Goal: Information Seeking & Learning: Check status

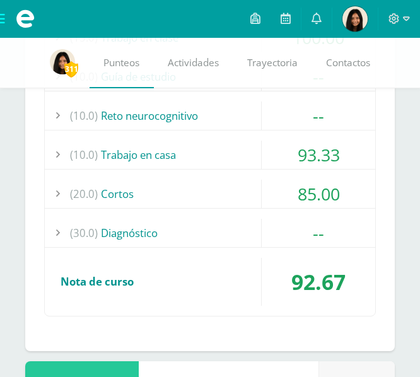
scroll to position [2544, 0]
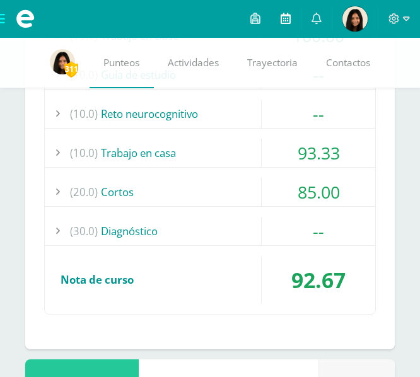
click at [284, 9] on link at bounding box center [286, 19] width 30 height 38
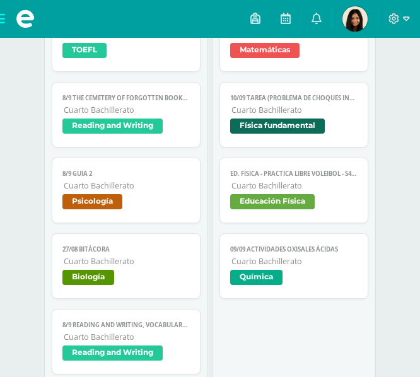
scroll to position [320, 0]
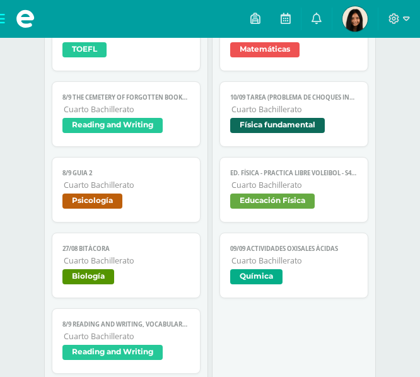
click at [143, 200] on span "Psicología" at bounding box center [125, 203] width 127 height 18
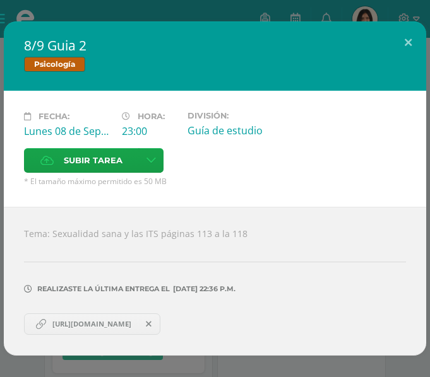
click at [146, 9] on div "8/9 Guia 2 Psicología Fecha: Lunes 08 de Septiembre Hora: 23:00 División: Guía …" at bounding box center [215, 188] width 430 height 377
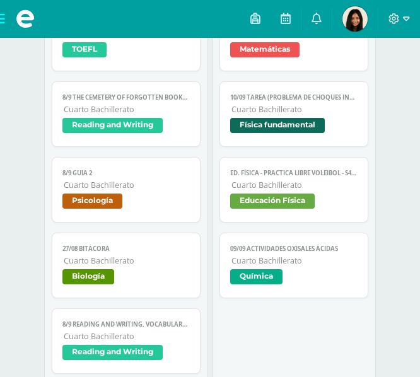
click at [363, 22] on img at bounding box center [355, 18] width 25 height 25
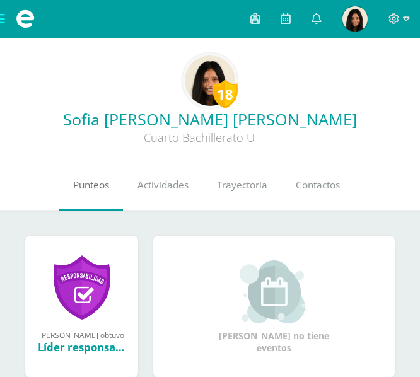
click at [102, 208] on link "Punteos" at bounding box center [91, 185] width 64 height 50
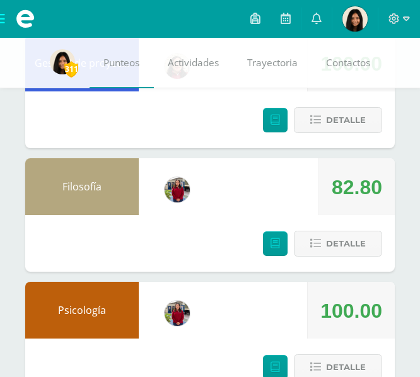
scroll to position [242, 0]
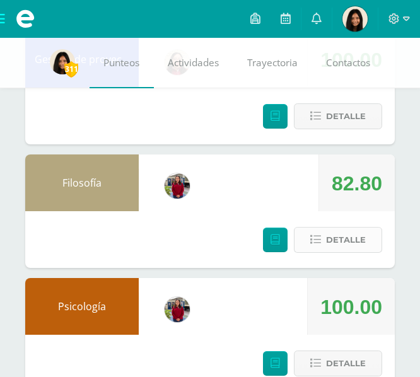
click at [307, 242] on button "Detalle" at bounding box center [338, 240] width 88 height 26
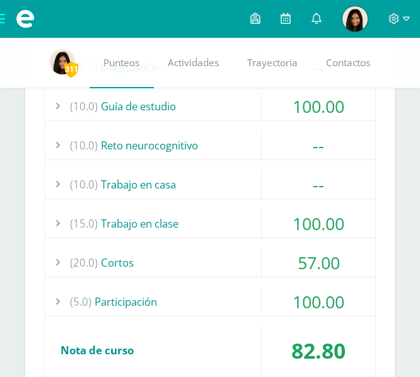
scroll to position [533, 0]
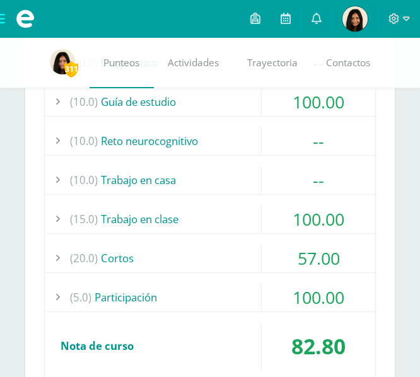
click at [192, 266] on div "(20.0) Cortos" at bounding box center [210, 258] width 331 height 28
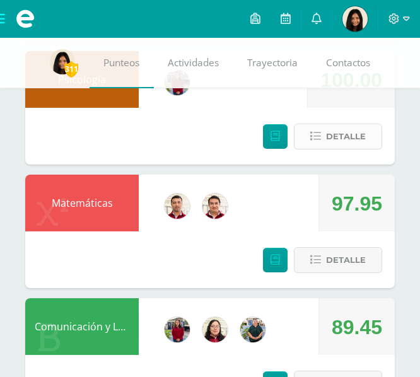
scroll to position [1000, 0]
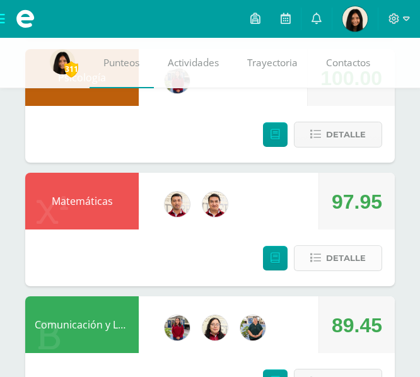
click at [336, 265] on span "Detalle" at bounding box center [346, 258] width 40 height 23
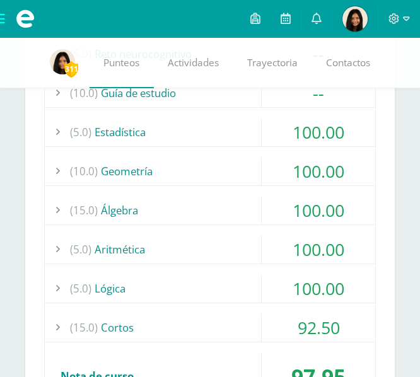
scroll to position [1367, 0]
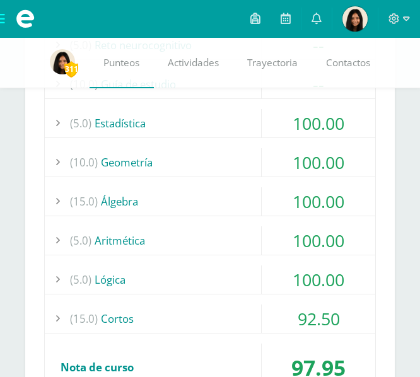
click at [164, 327] on div "(15.0) Cortos" at bounding box center [210, 319] width 331 height 28
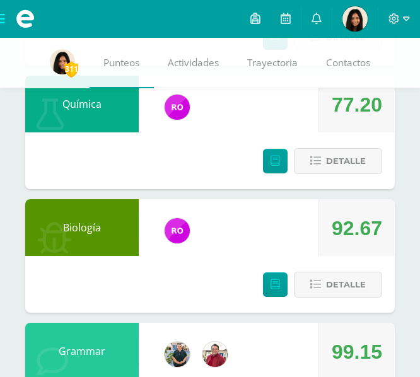
scroll to position [2230, 0]
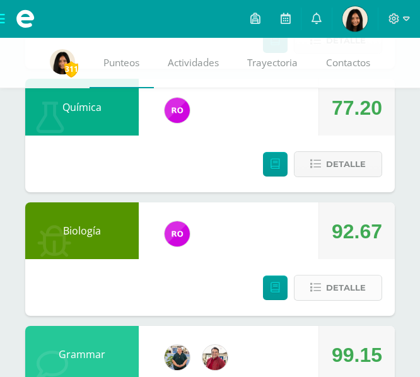
click at [323, 275] on button "Detalle" at bounding box center [338, 288] width 88 height 26
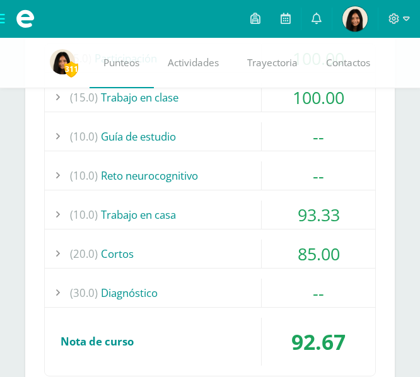
scroll to position [2588, 0]
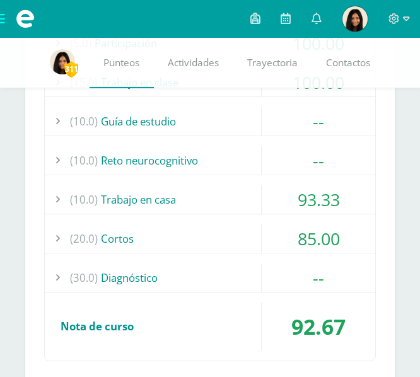
click at [185, 224] on div "(5.0) Participación 100.00 29/08 Participación en clase 100.00 (100)" at bounding box center [210, 194] width 332 height 333
click at [181, 243] on div "(20.0) Cortos" at bounding box center [210, 239] width 331 height 28
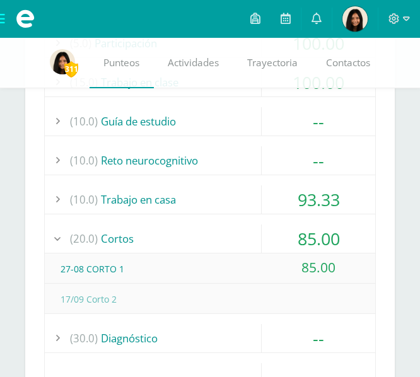
click at [158, 198] on div "(10.0) Trabajo en casa" at bounding box center [210, 200] width 331 height 28
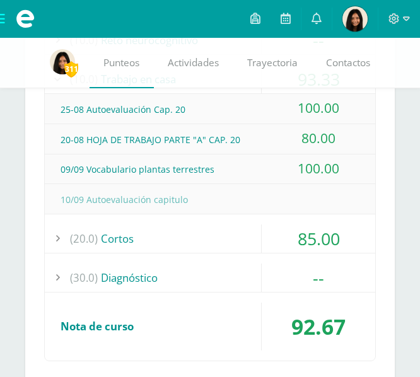
scroll to position [2619, 0]
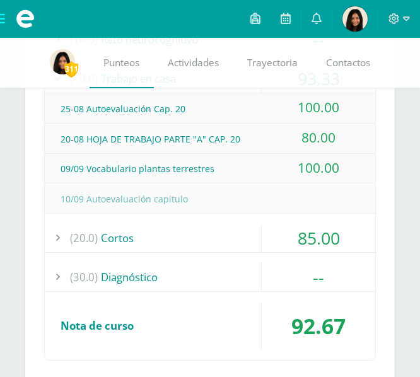
click at [162, 244] on div "(20.0) Cortos" at bounding box center [210, 238] width 331 height 28
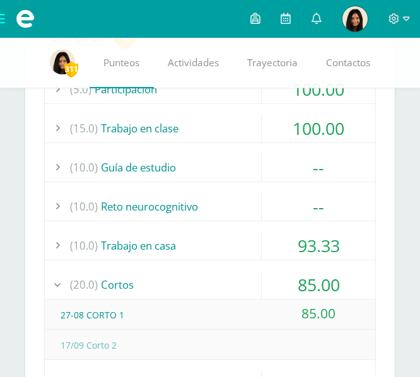
scroll to position [2451, 0]
click at [184, 259] on div "(10.0) Trabajo en casa" at bounding box center [210, 246] width 331 height 28
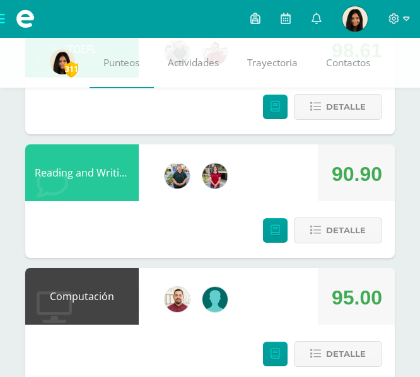
scroll to position [3129, 0]
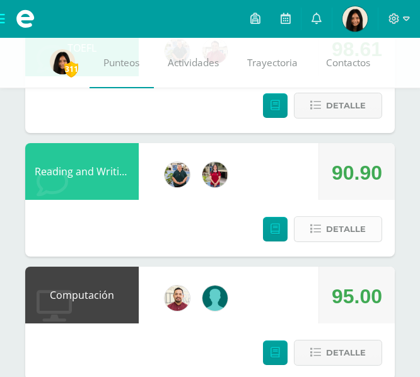
click at [362, 224] on span "Detalle" at bounding box center [346, 229] width 40 height 23
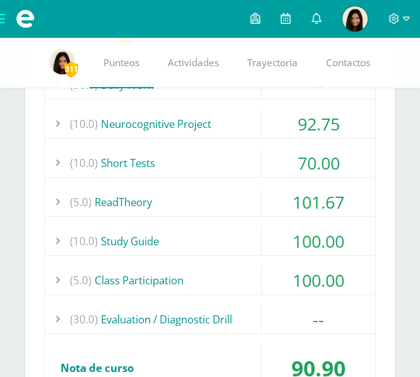
click at [219, 169] on div "(10.0) Short Tests" at bounding box center [210, 163] width 331 height 28
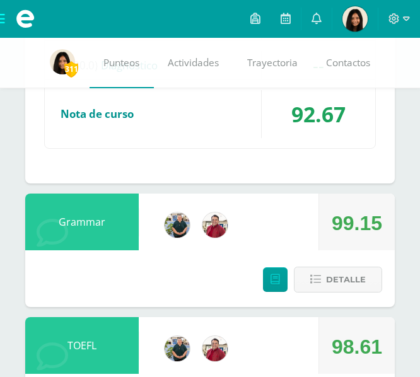
scroll to position [2710, 0]
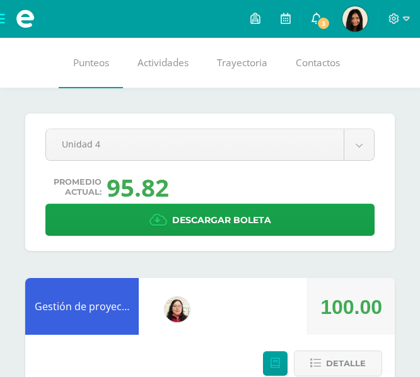
click at [315, 21] on icon at bounding box center [317, 18] width 10 height 11
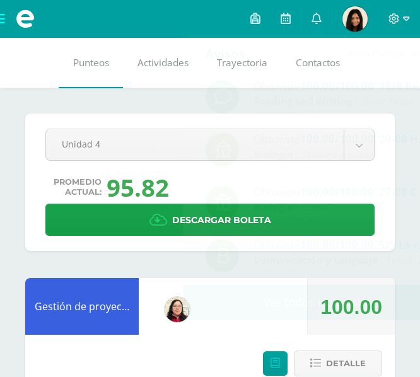
click at [27, 140] on div "Pendiente Unidad 4 Unidad 1 Unidad 2 Unidad 3 Unidad 4 Promedio actual: 95.82 D…" at bounding box center [210, 183] width 370 height 138
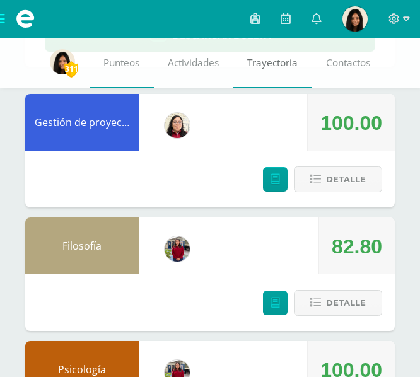
scroll to position [163, 0]
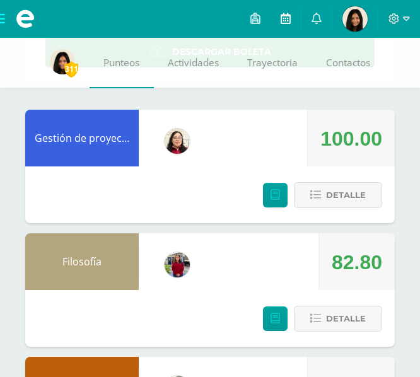
click at [282, 14] on icon at bounding box center [286, 18] width 10 height 11
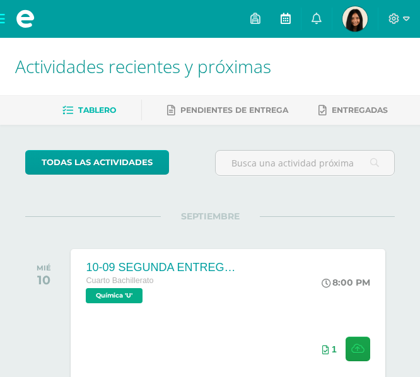
click at [285, 25] on span at bounding box center [286, 19] width 10 height 14
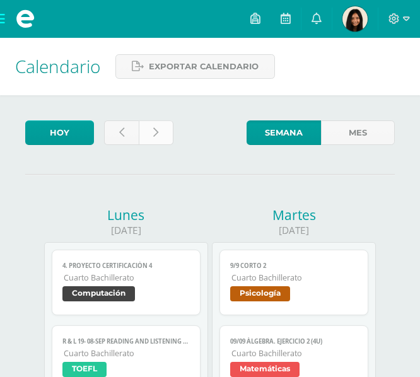
click at [151, 133] on link at bounding box center [156, 133] width 35 height 25
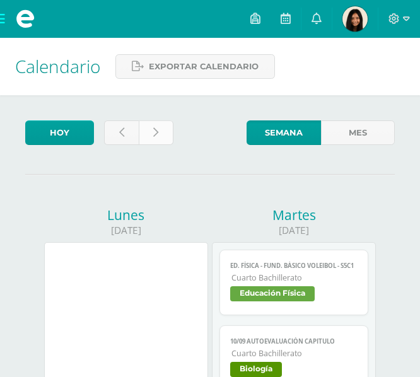
click at [157, 132] on icon at bounding box center [155, 132] width 5 height 11
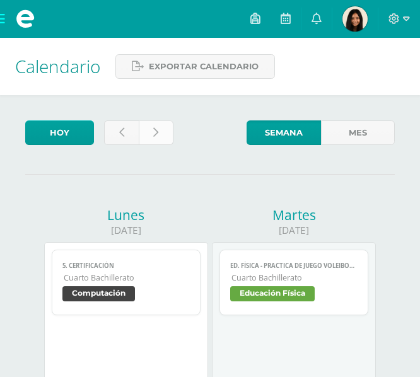
click at [151, 134] on link at bounding box center [156, 133] width 35 height 25
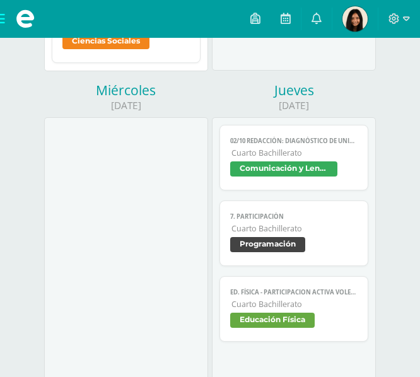
scroll to position [675, 0]
